Goal: Navigation & Orientation: Find specific page/section

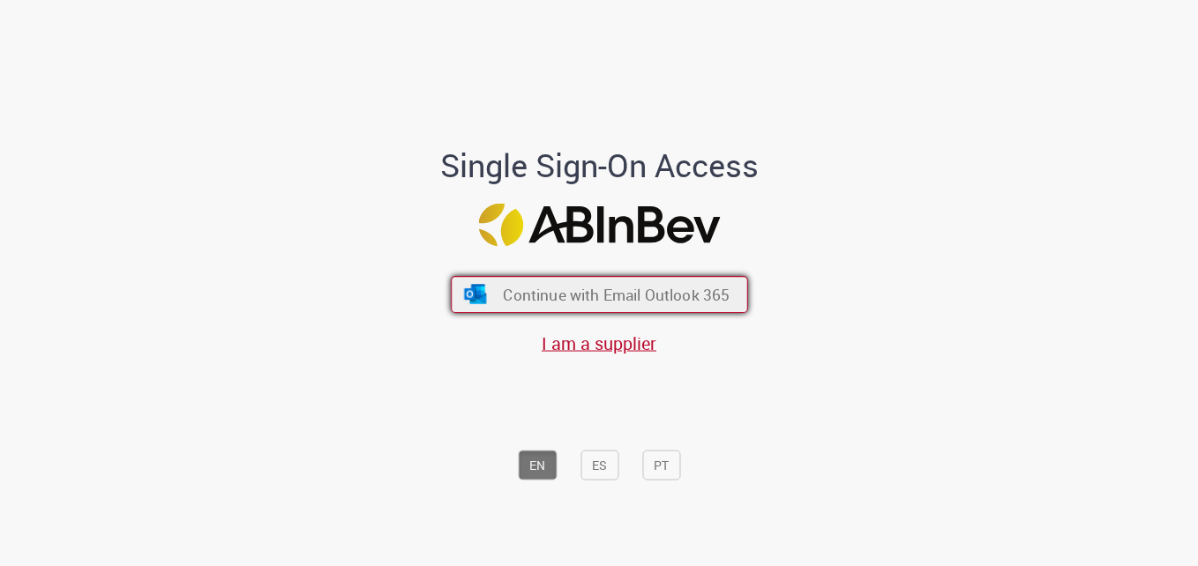
click at [605, 302] on span "Continue with Email Outlook 365" at bounding box center [616, 294] width 227 height 20
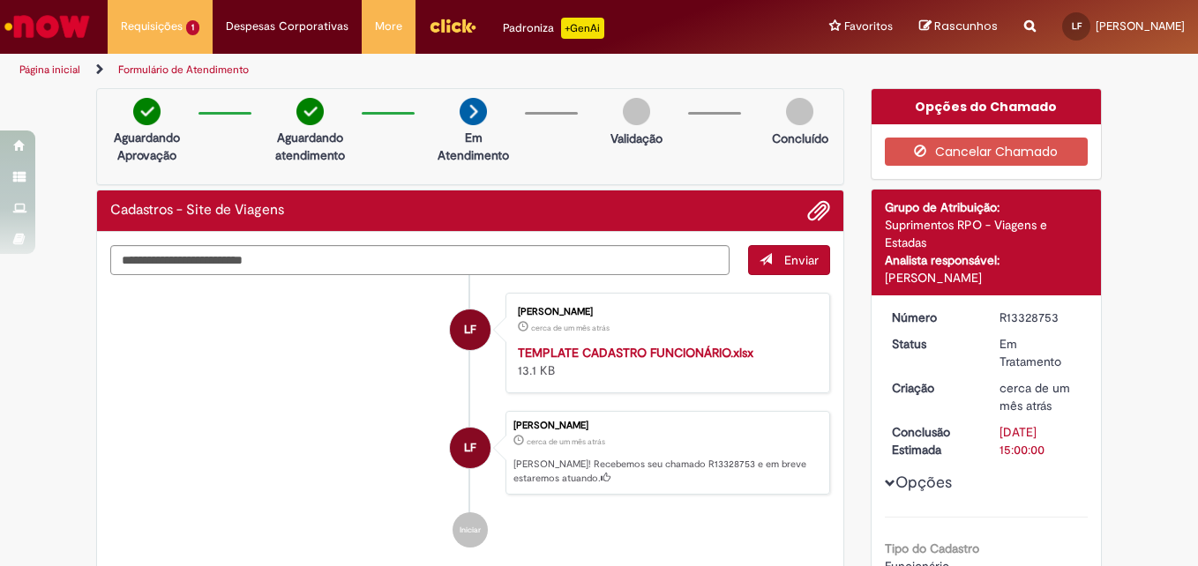
click at [49, 68] on link "Página inicial" at bounding box center [49, 70] width 61 height 14
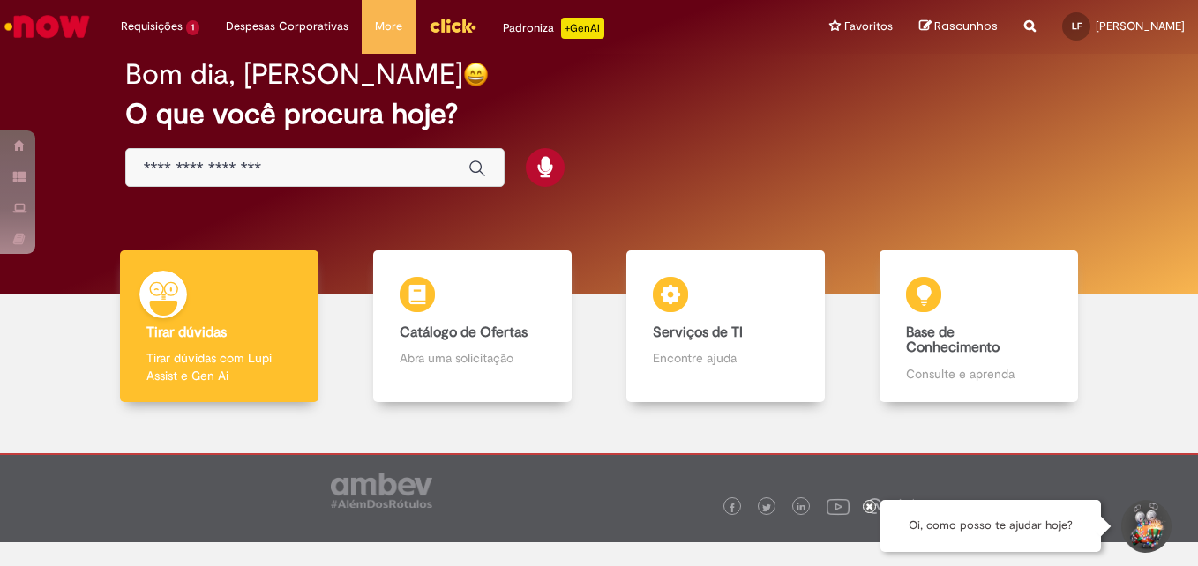
scroll to position [65, 0]
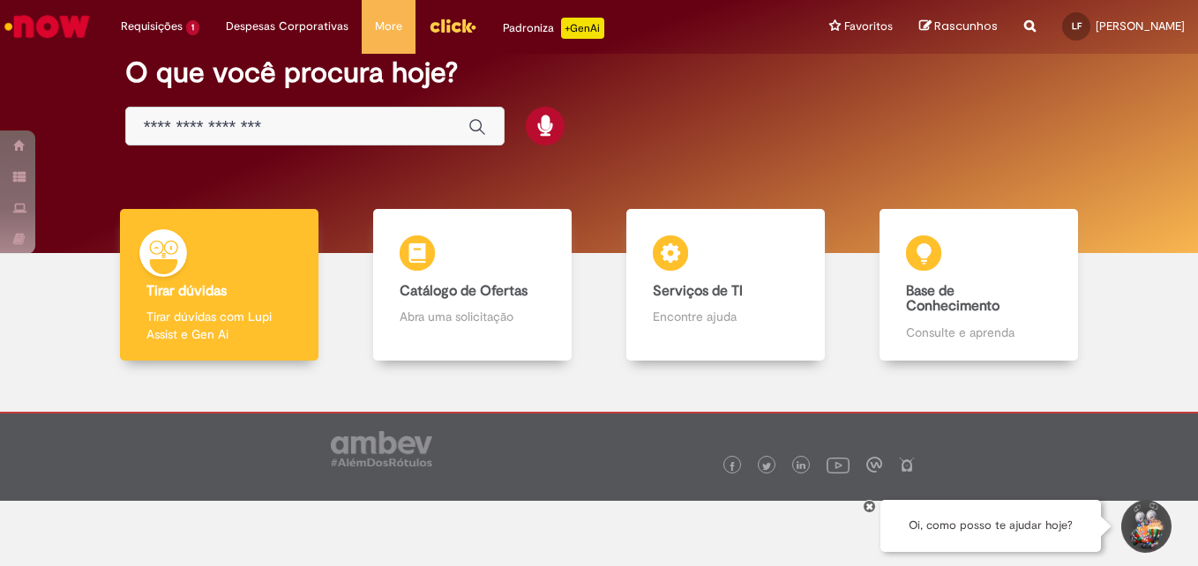
click at [450, 20] on img "Menu Cabeçalho" at bounding box center [453, 25] width 48 height 26
